Goal: Task Accomplishment & Management: Use online tool/utility

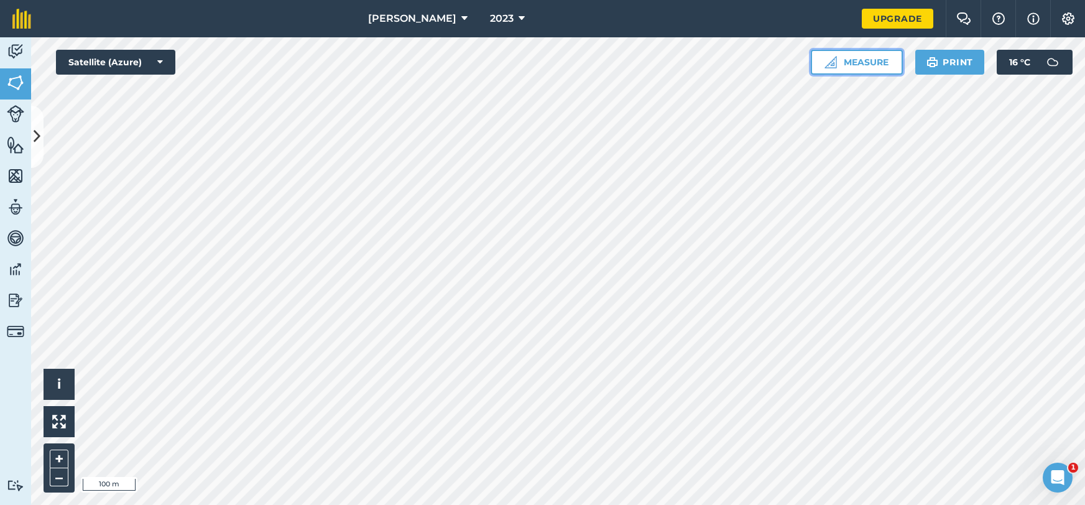
click at [870, 60] on button "Measure" at bounding box center [857, 62] width 92 height 25
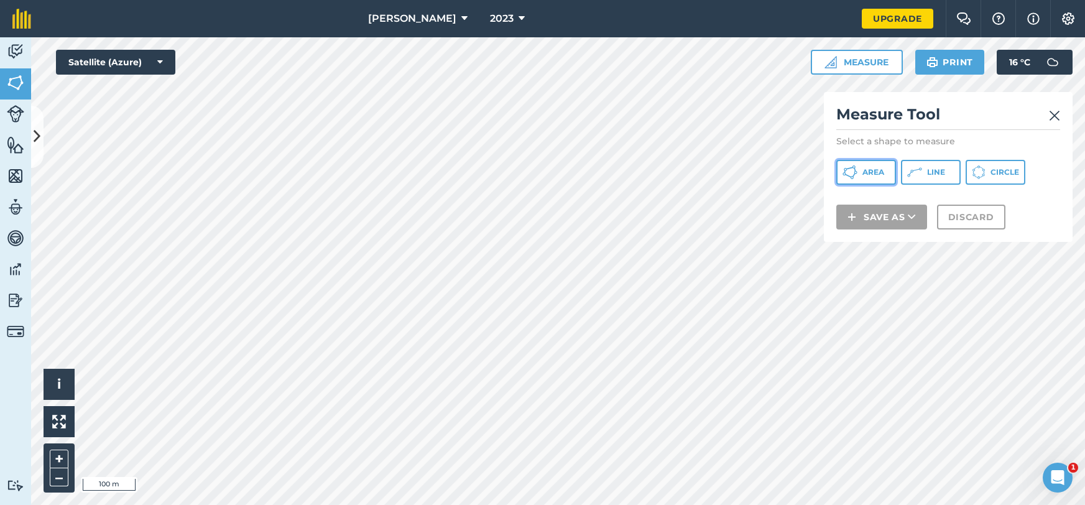
click at [879, 169] on span "Area" at bounding box center [873, 172] width 22 height 10
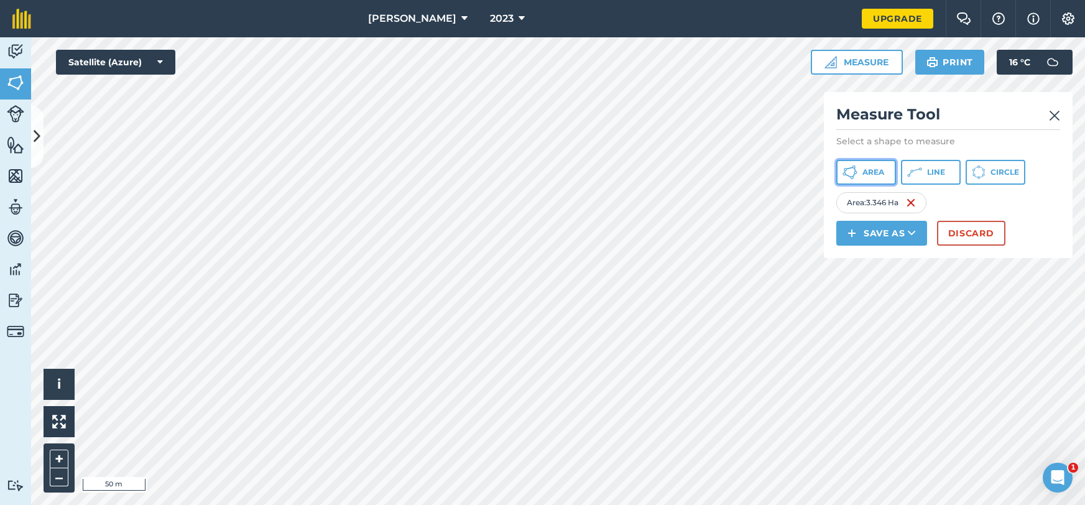
click at [884, 180] on button "Area" at bounding box center [866, 172] width 60 height 25
click at [929, 233] on div "Save as" at bounding box center [886, 233] width 101 height 25
click at [913, 243] on button "Save as" at bounding box center [881, 233] width 91 height 25
click at [884, 315] on link "Note" at bounding box center [881, 316] width 87 height 27
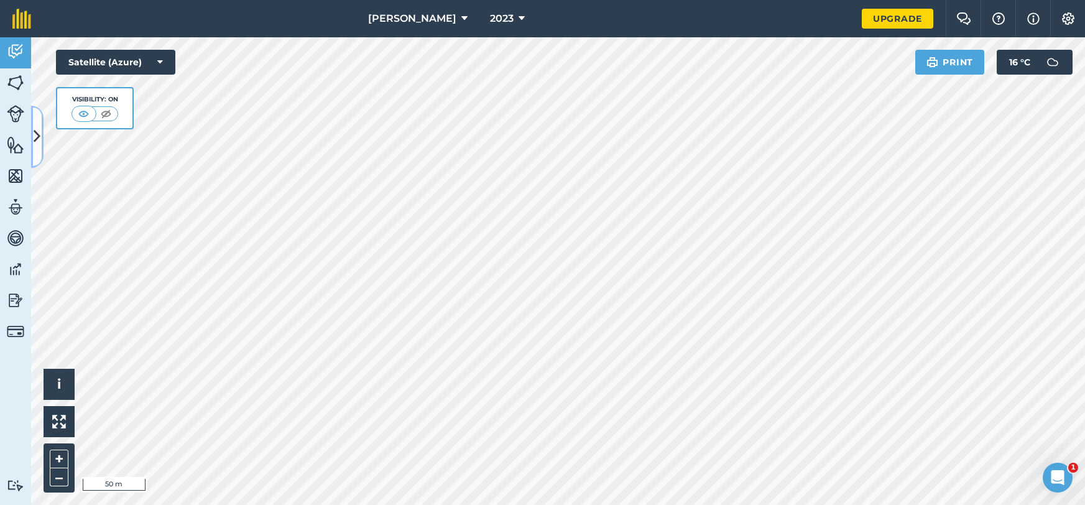
click at [37, 139] on icon at bounding box center [37, 137] width 7 height 22
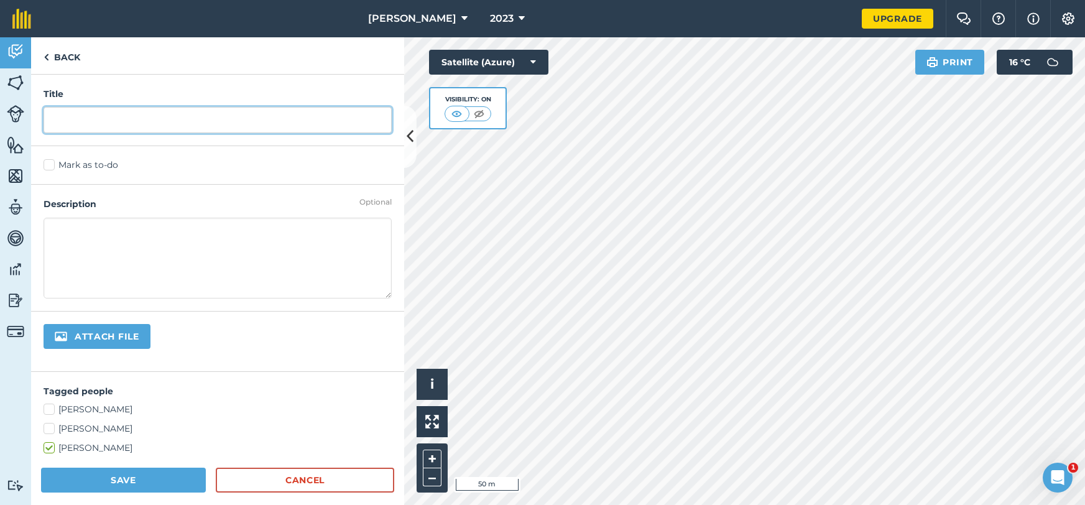
click at [188, 117] on input "text" at bounding box center [218, 120] width 348 height 26
type input "4"
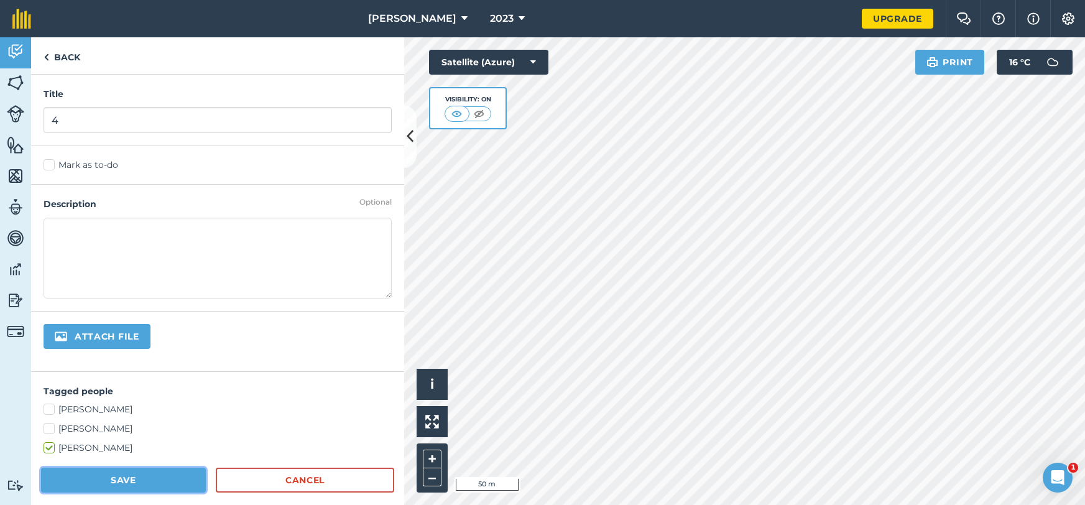
click at [134, 474] on button "Save" at bounding box center [123, 480] width 165 height 25
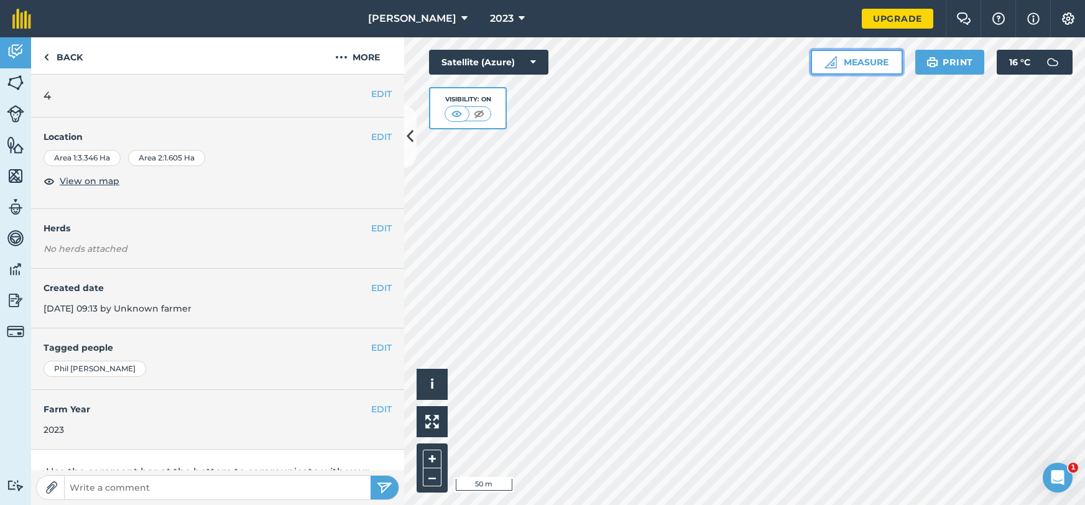
click at [886, 66] on button "Measure" at bounding box center [857, 62] width 92 height 25
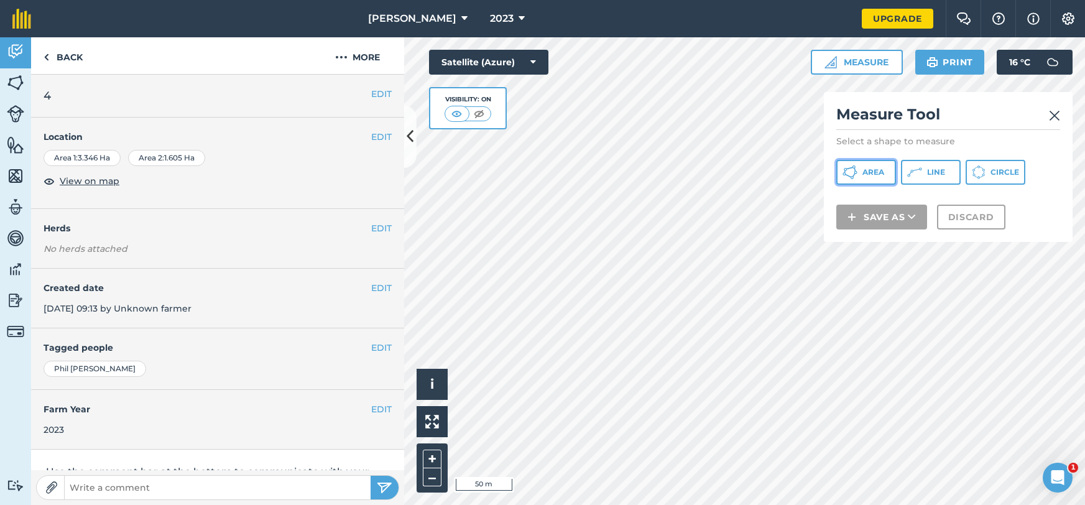
click at [869, 173] on span "Area" at bounding box center [873, 172] width 22 height 10
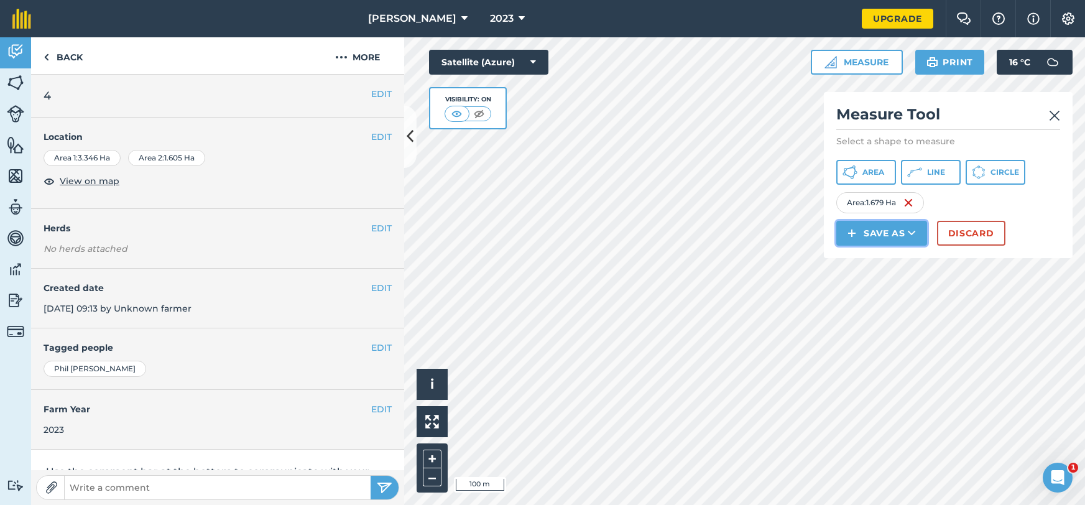
click at [907, 230] on button "Save as" at bounding box center [881, 233] width 91 height 25
click at [881, 314] on link "Note" at bounding box center [881, 316] width 87 height 27
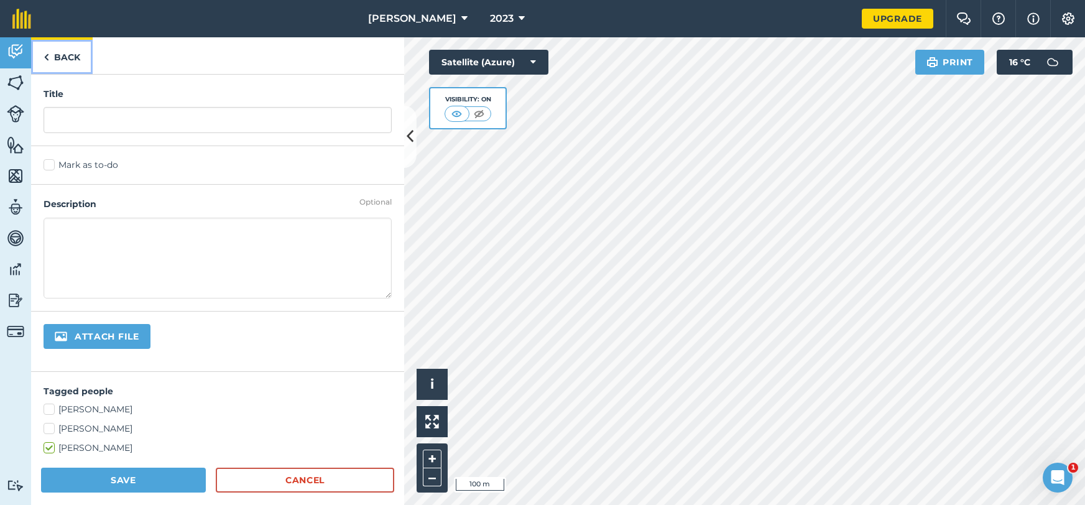
click at [54, 58] on link "Back" at bounding box center [62, 55] width 62 height 37
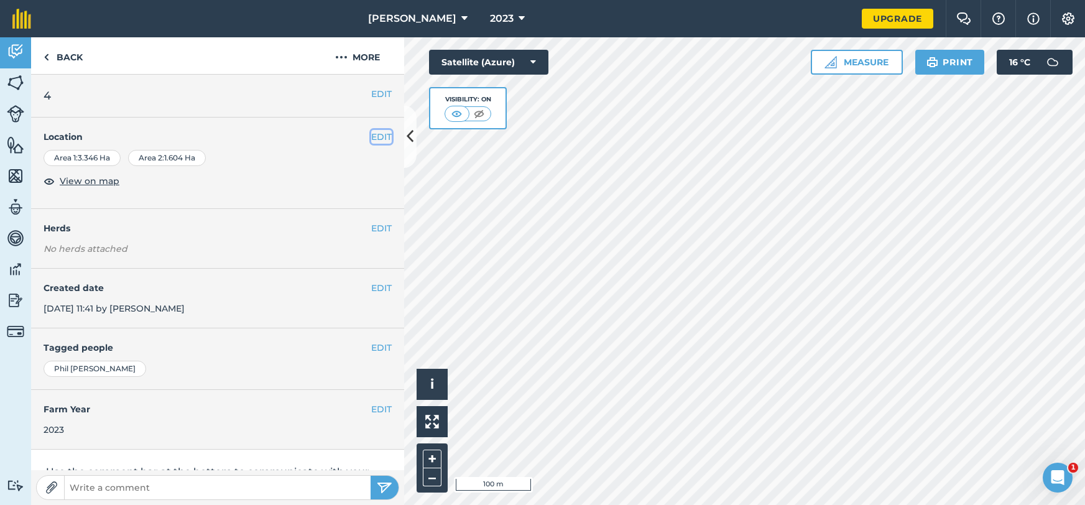
click at [381, 142] on button "EDIT" at bounding box center [381, 137] width 21 height 14
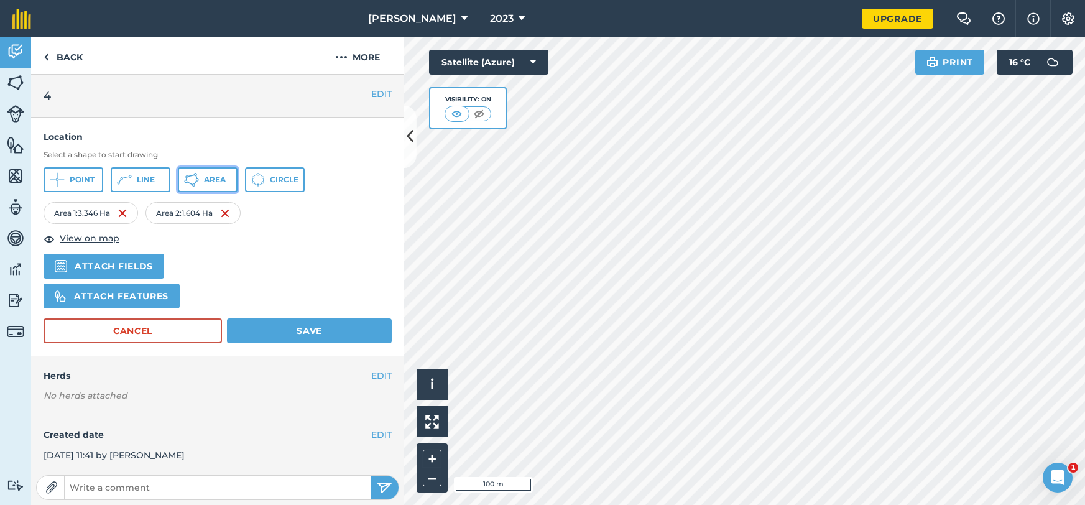
click at [224, 184] on span "Area" at bounding box center [215, 180] width 22 height 10
click at [319, 328] on button "Save" at bounding box center [309, 330] width 165 height 25
